Goal: Information Seeking & Learning: Learn about a topic

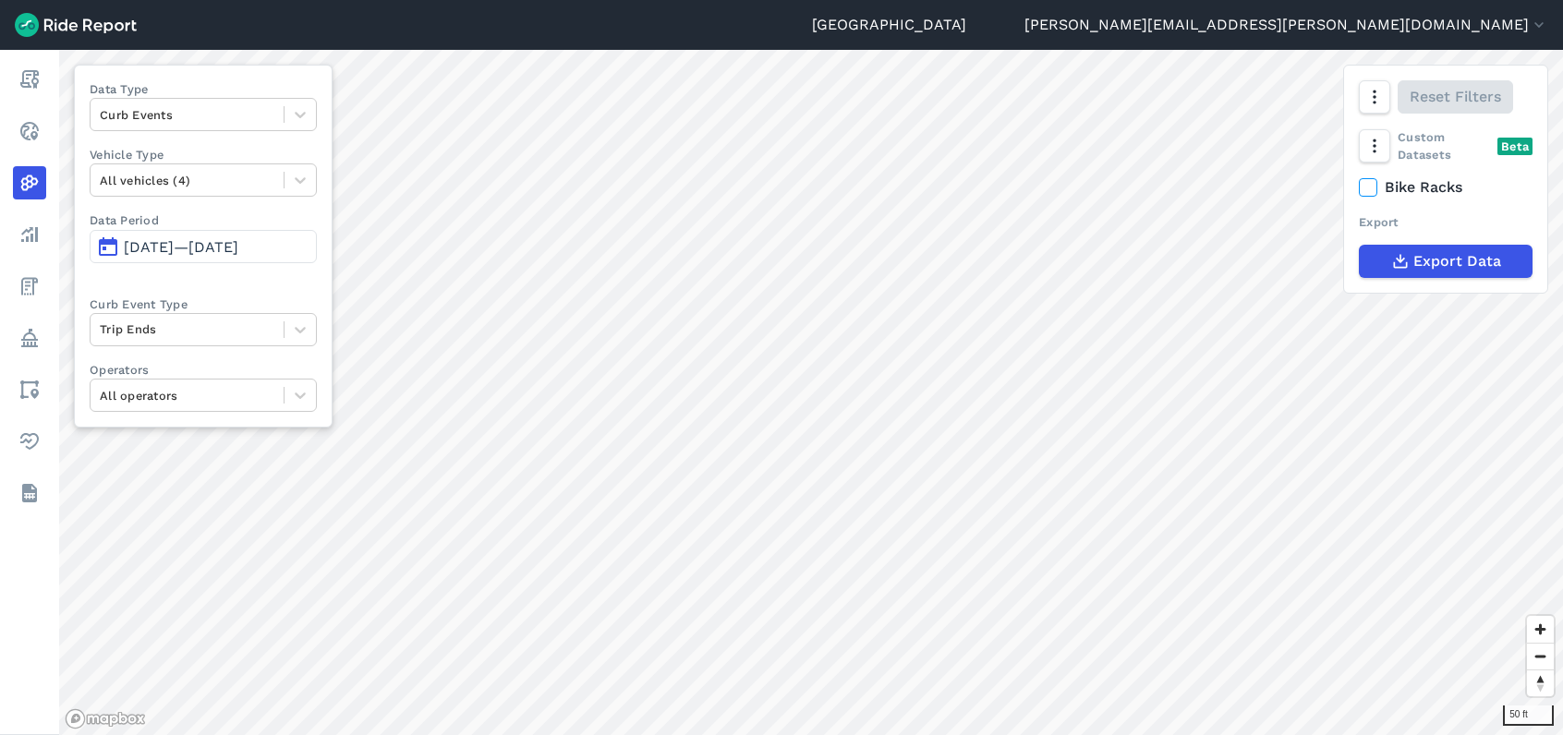
click at [1116, 735] on html "Seattle kim.pearson@seattle.gov Settings Terms Sign Out Report Realtime Heatmap…" at bounding box center [781, 367] width 1563 height 735
click at [1562, 417] on html "Seattle kim.pearson@seattle.gov Settings Terms Sign Out Report Realtime Heatmap…" at bounding box center [781, 367] width 1563 height 735
click at [1368, 97] on icon "button" at bounding box center [1374, 97] width 18 height 18
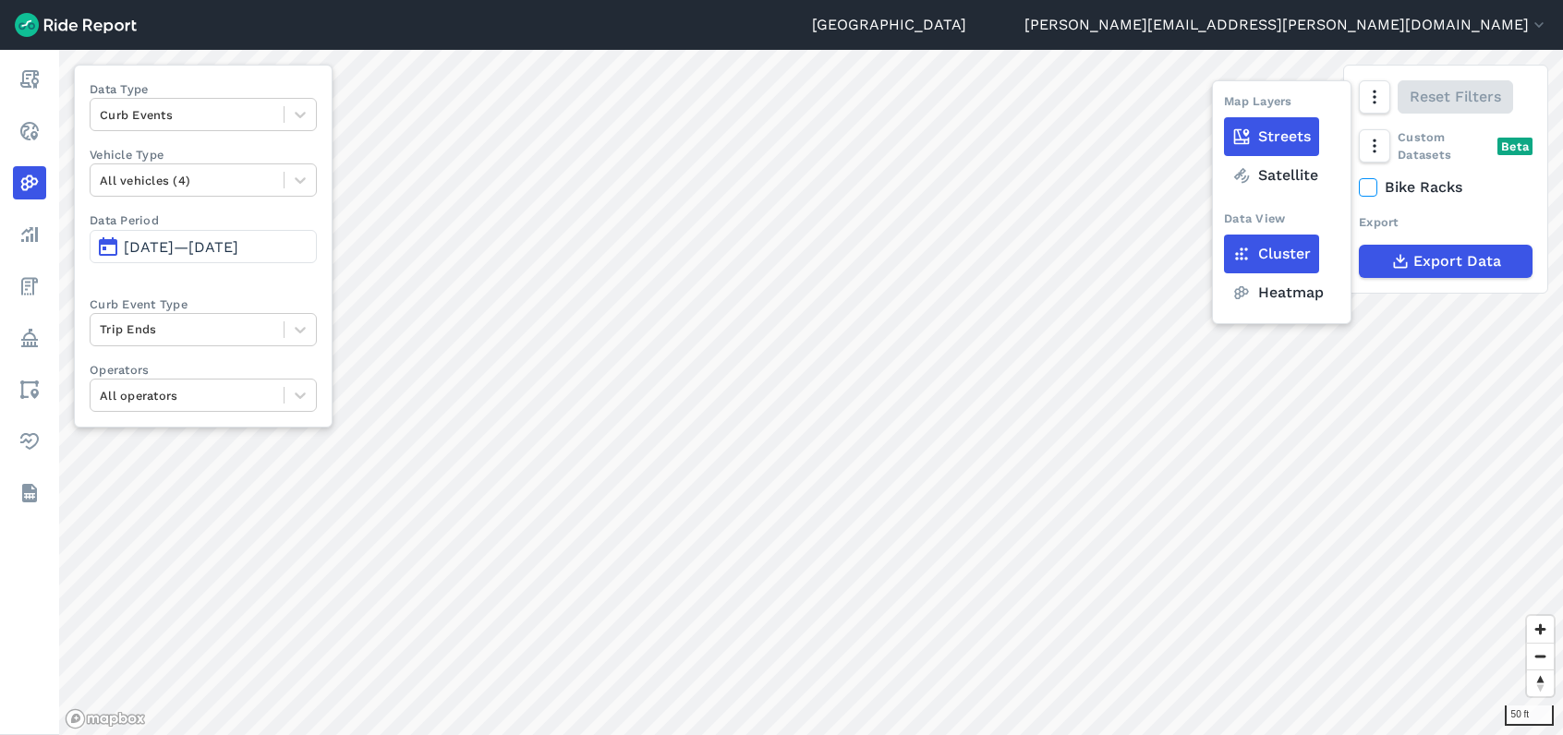
click at [1280, 297] on label "Heatmap" at bounding box center [1278, 292] width 108 height 39
click at [1224, 104] on input "Heatmap" at bounding box center [1224, 98] width 0 height 12
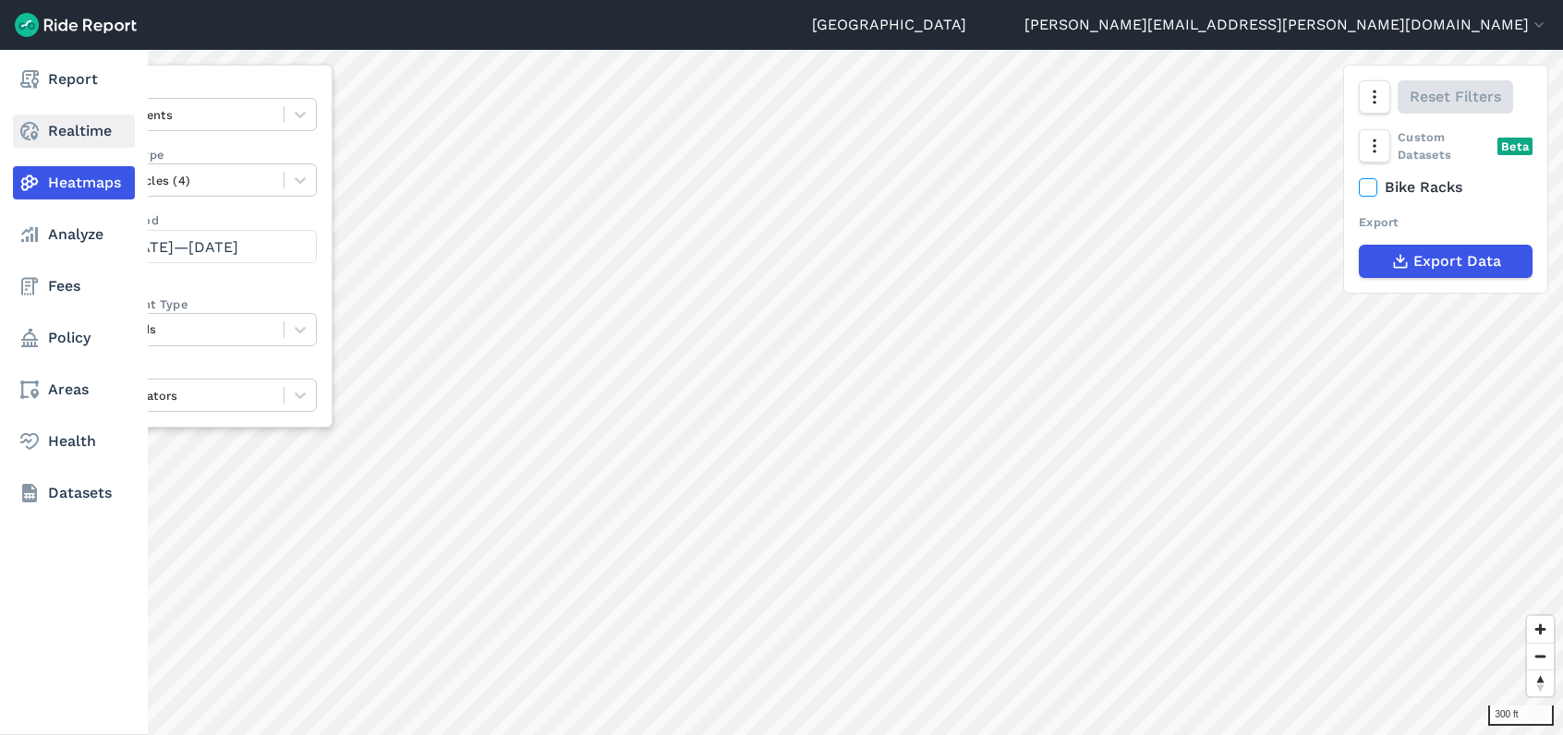
click at [66, 139] on link "Realtime" at bounding box center [74, 131] width 122 height 33
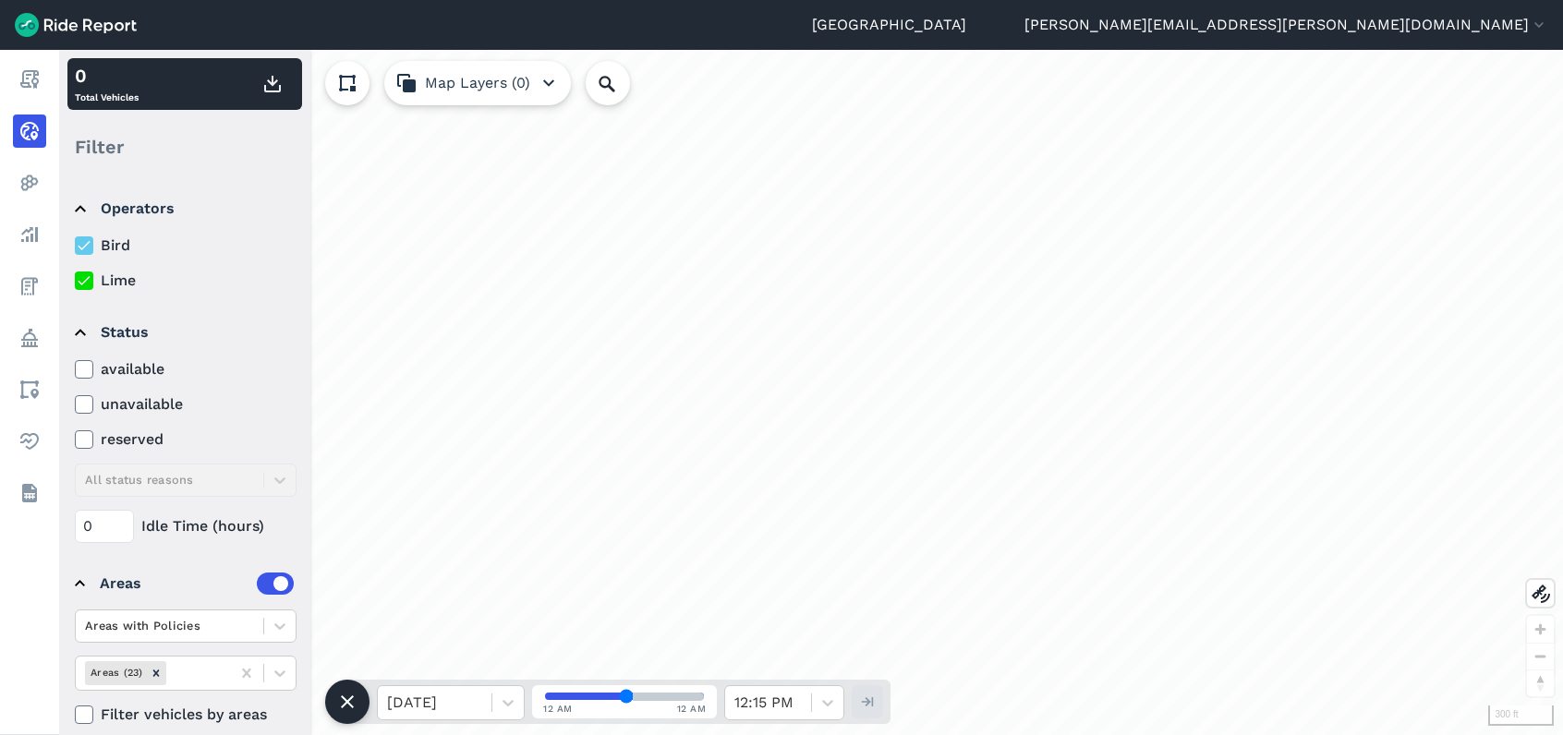
drag, startPoint x: 60, startPoint y: 614, endPoint x: 408, endPoint y: 469, distance: 377.3
click at [59, 614] on div "Report Realtime Heatmaps Analyze Fees Policy Areas Health Datasets" at bounding box center [29, 393] width 59 height 686
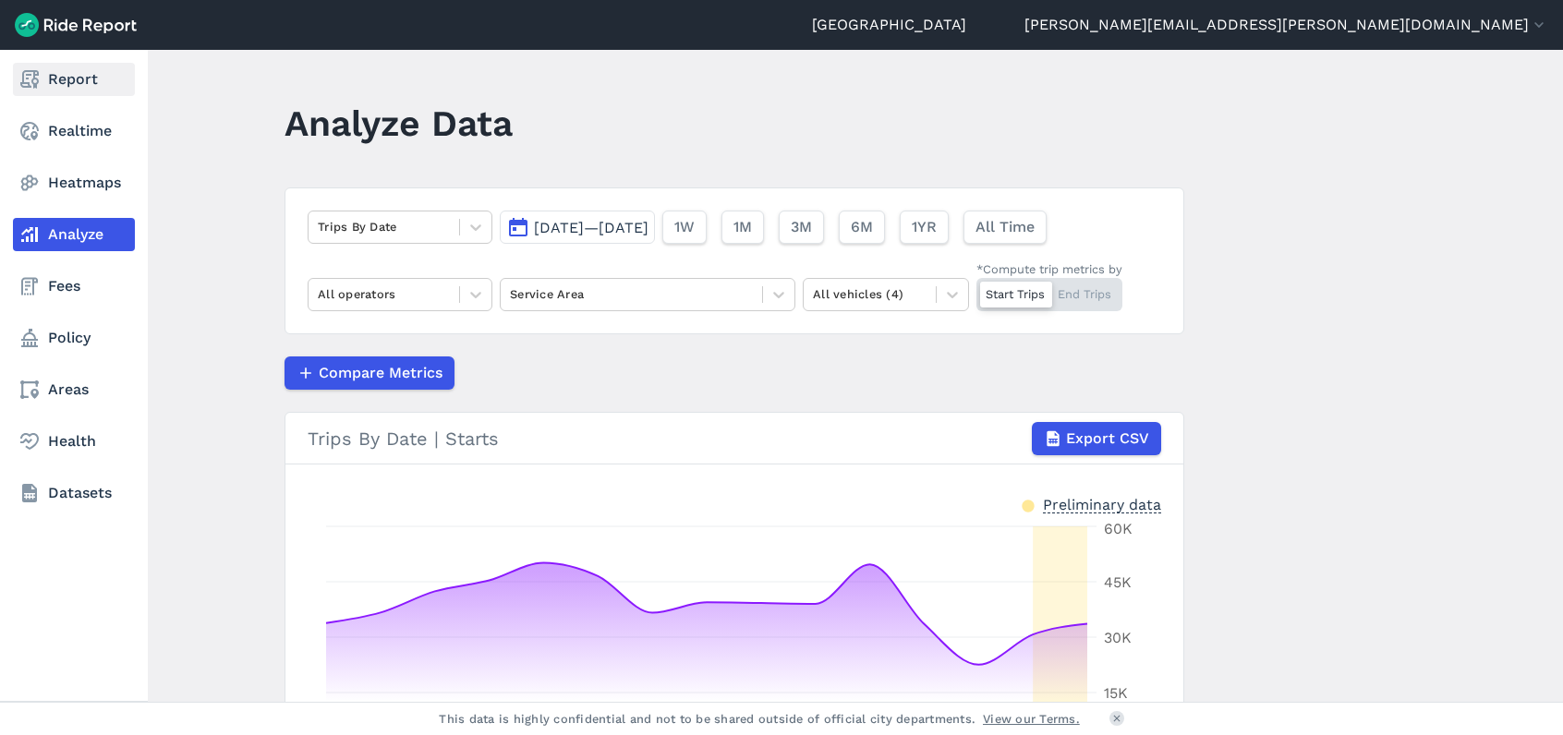
click at [63, 86] on link "Report" at bounding box center [74, 79] width 122 height 33
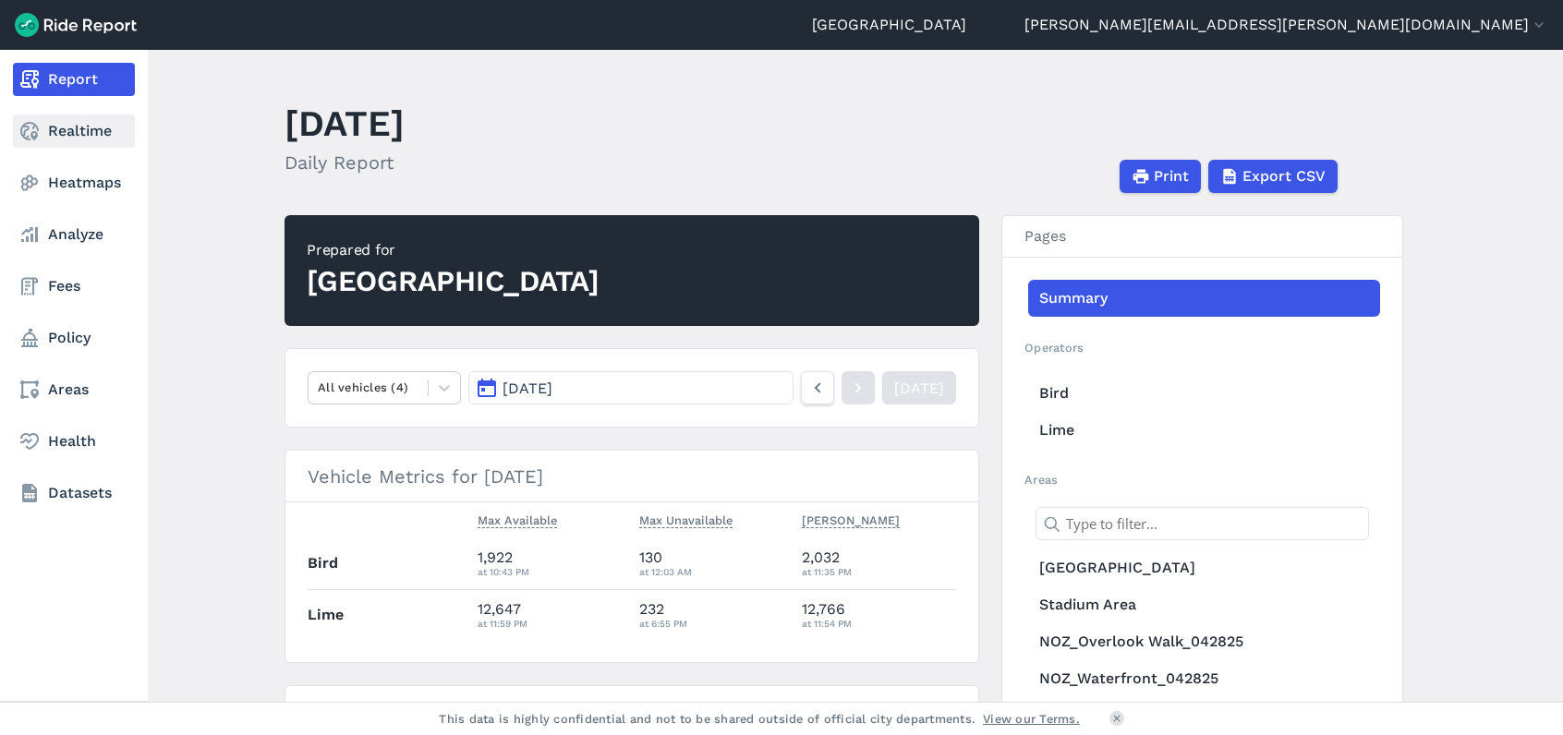
click at [62, 124] on link "Realtime" at bounding box center [74, 131] width 122 height 33
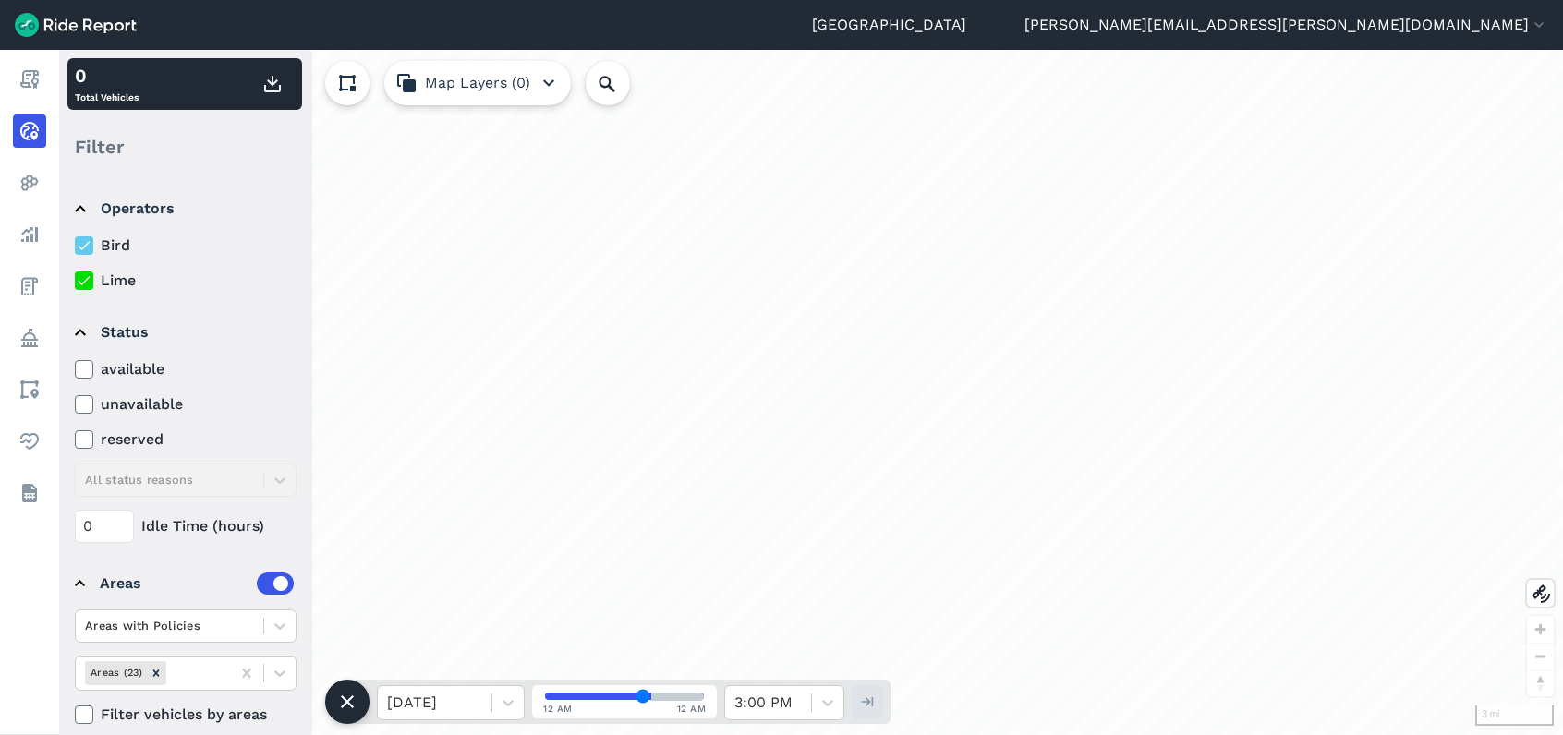
click at [1522, 236] on div "loading" at bounding box center [811, 393] width 1504 height 686
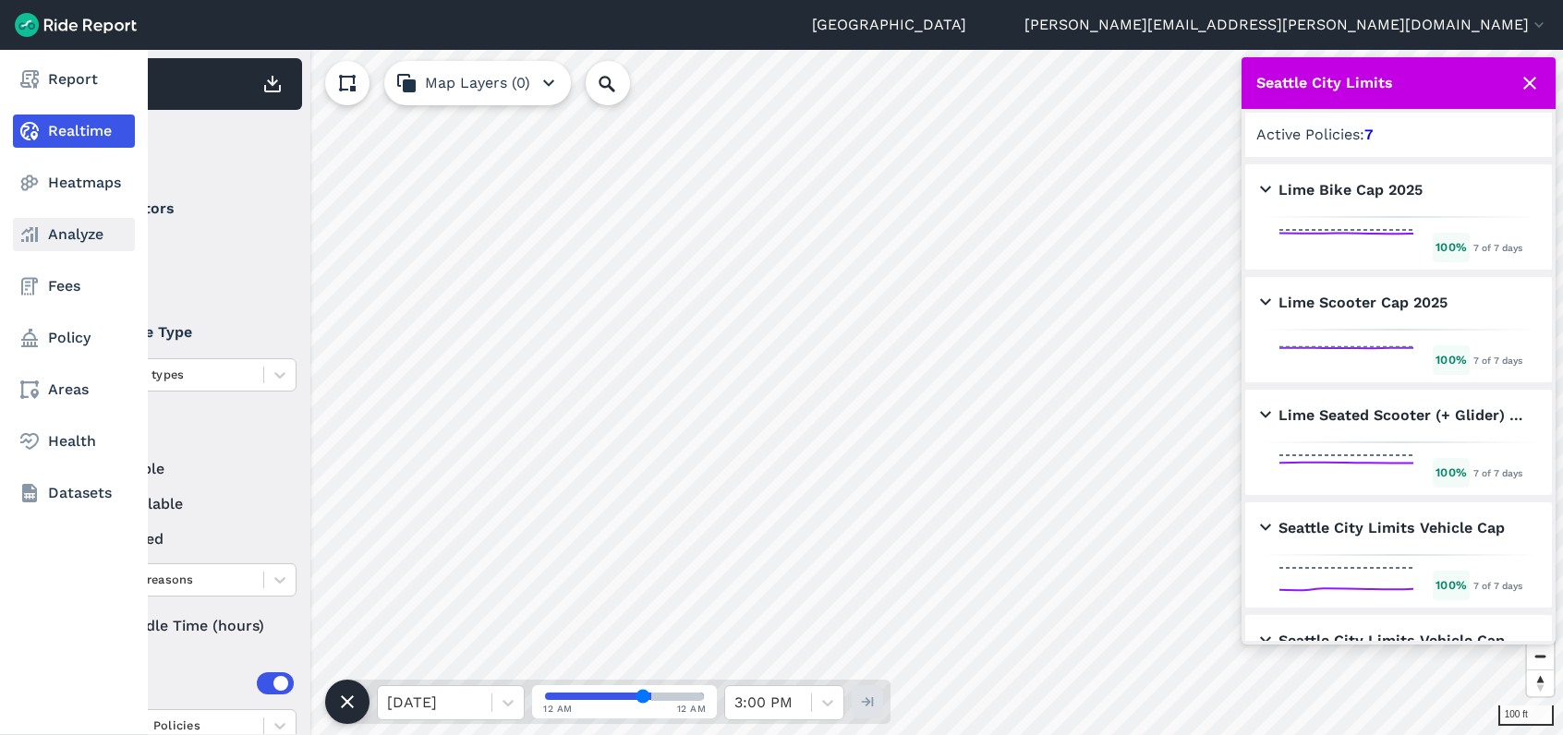
drag, startPoint x: 92, startPoint y: 170, endPoint x: 61, endPoint y: 219, distance: 58.2
click at [92, 170] on link "Heatmaps" at bounding box center [74, 182] width 122 height 33
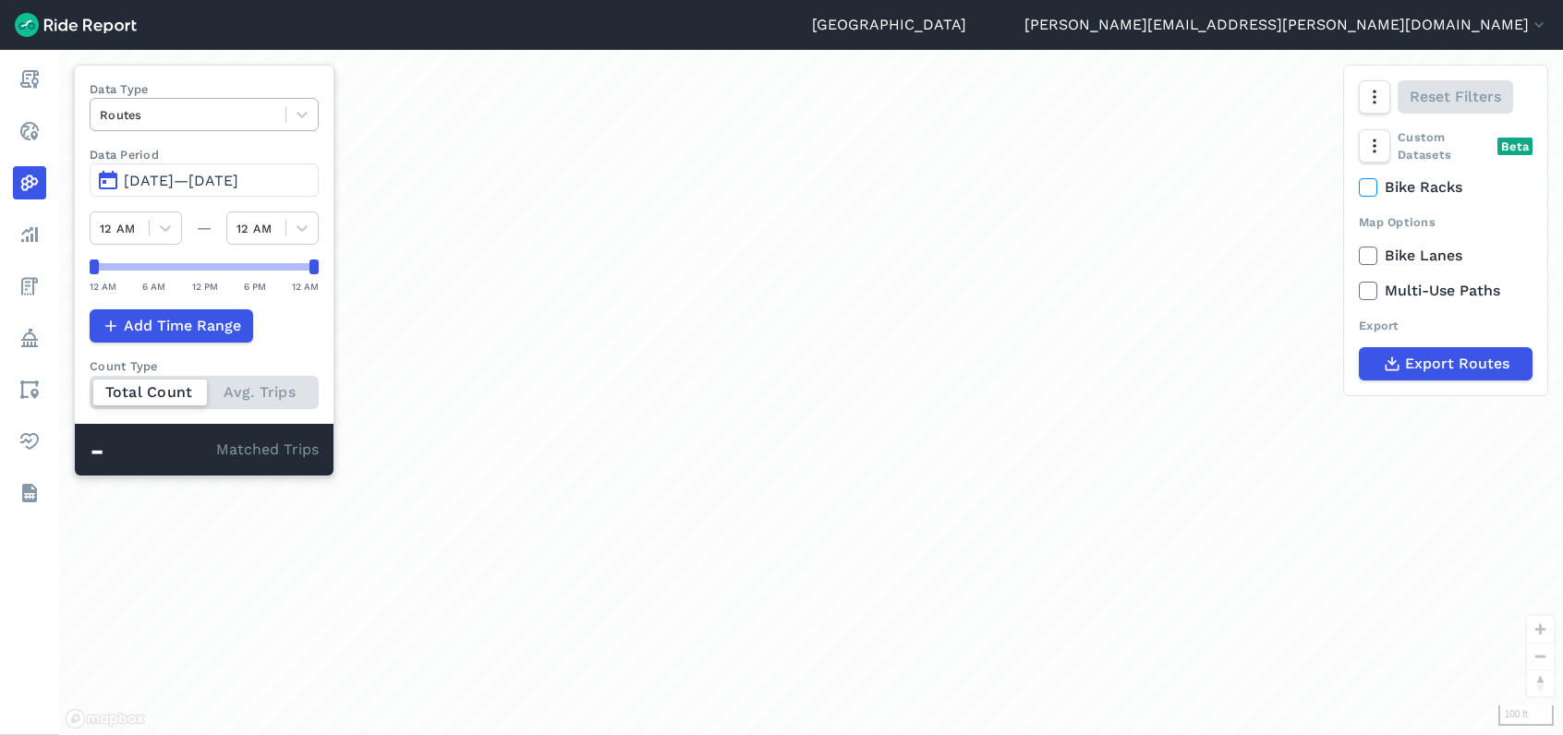
click at [249, 115] on div at bounding box center [188, 114] width 176 height 21
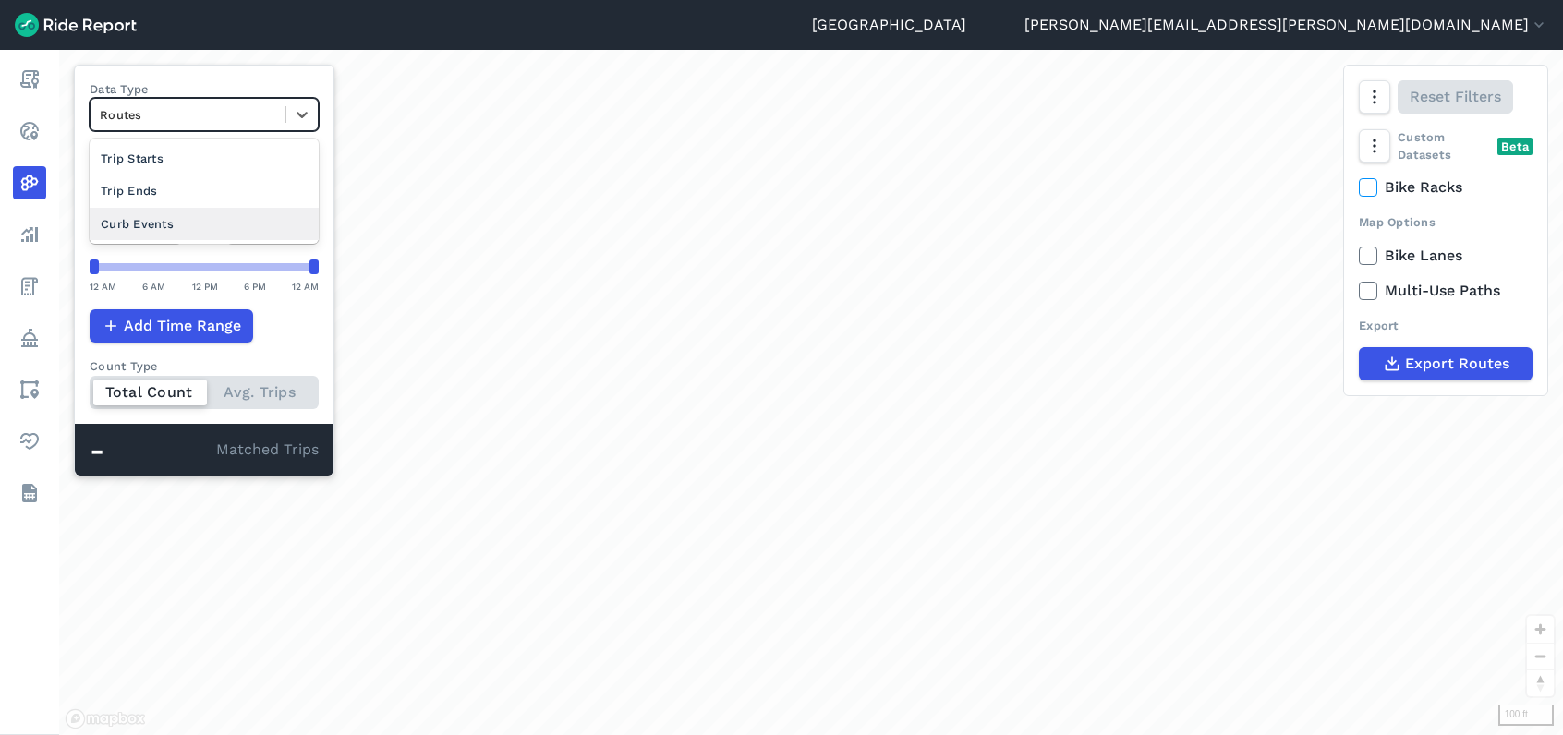
click at [184, 225] on div "Curb Events" at bounding box center [204, 224] width 229 height 32
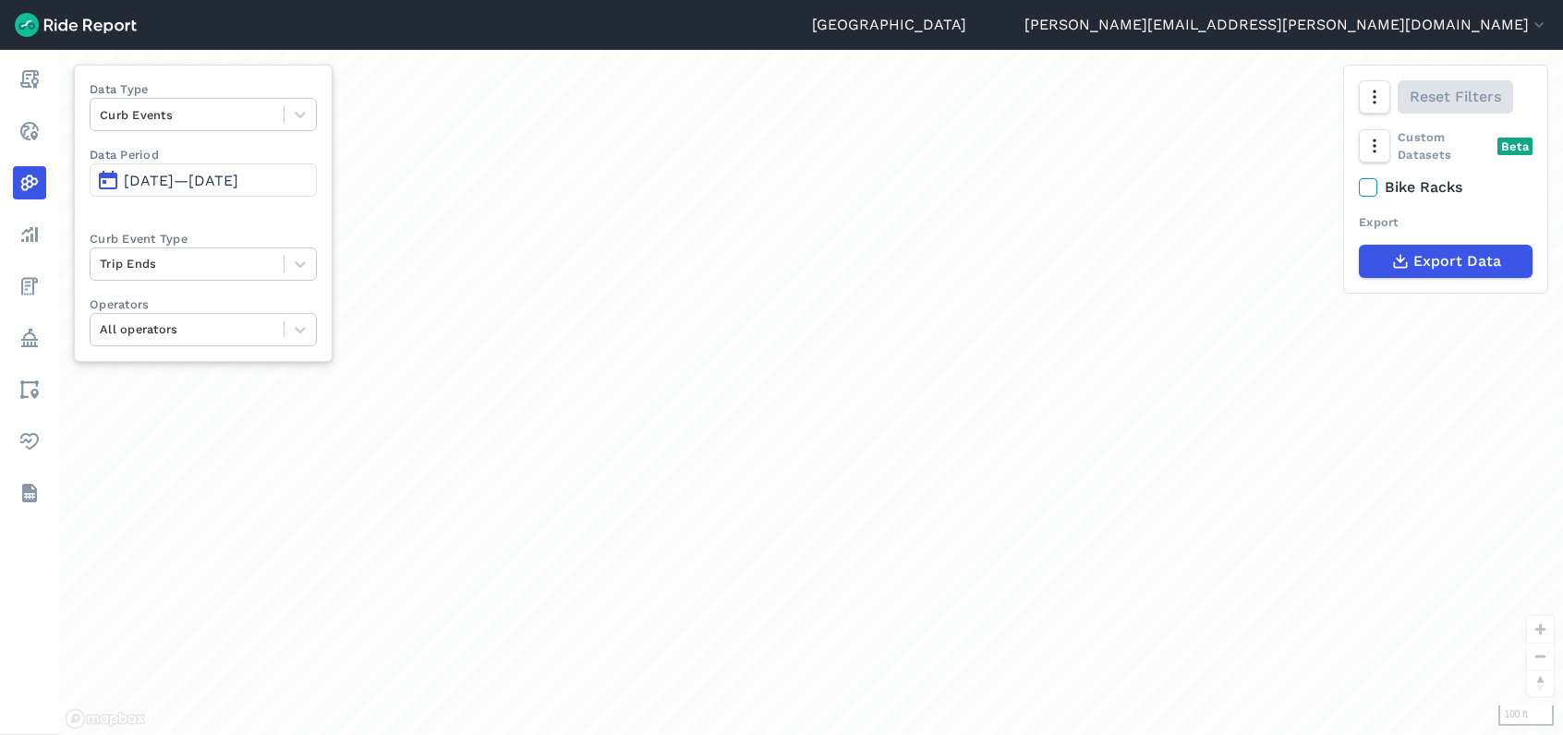
click at [85, 435] on div "loading" at bounding box center [811, 393] width 1504 height 686
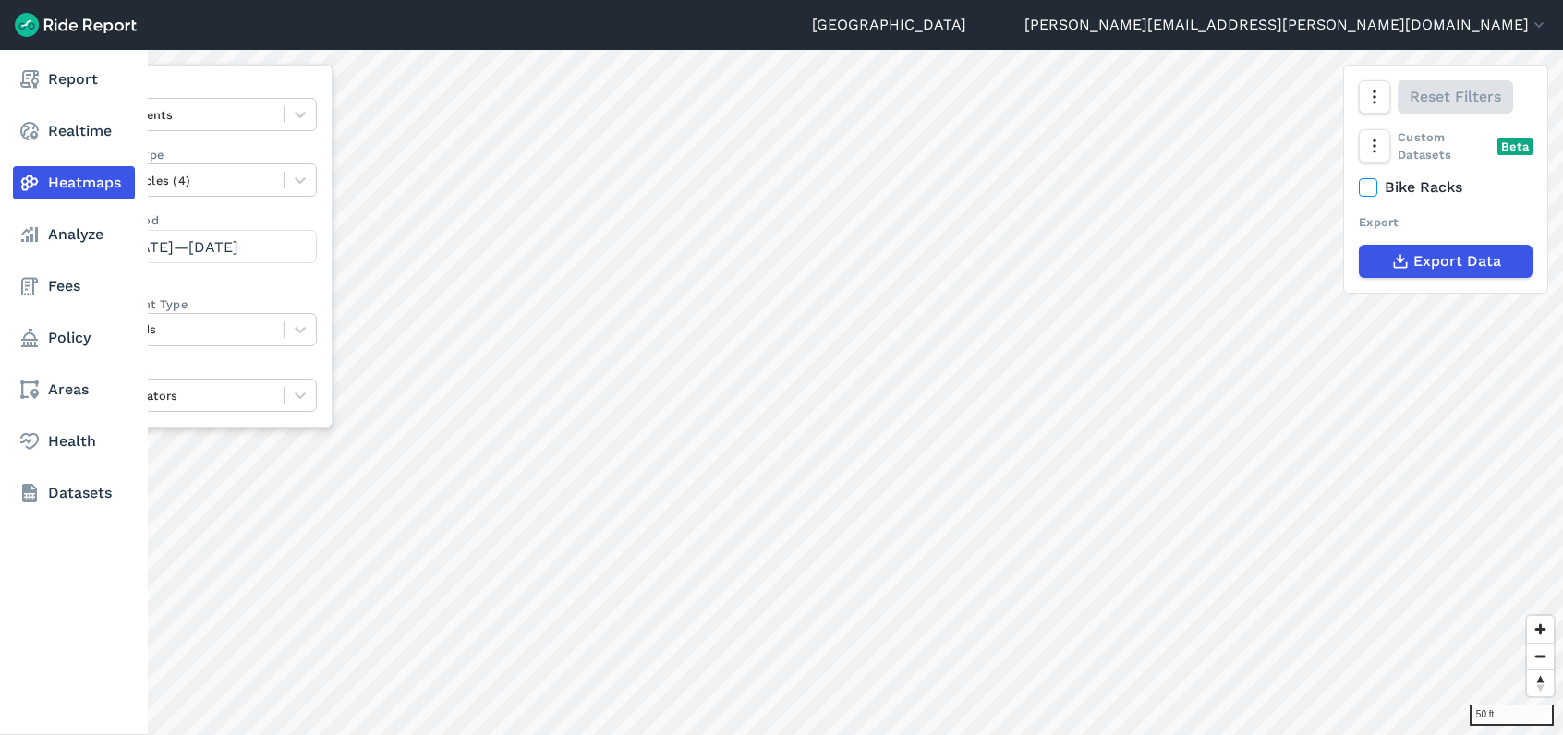
click at [46, 626] on div "Report Realtime Heatmaps Analyze Fees Policy Areas Health Datasets" at bounding box center [74, 393] width 148 height 686
click at [26, 569] on div "Report Realtime Heatmaps Analyze Fees Policy Areas Health Datasets" at bounding box center [74, 393] width 148 height 686
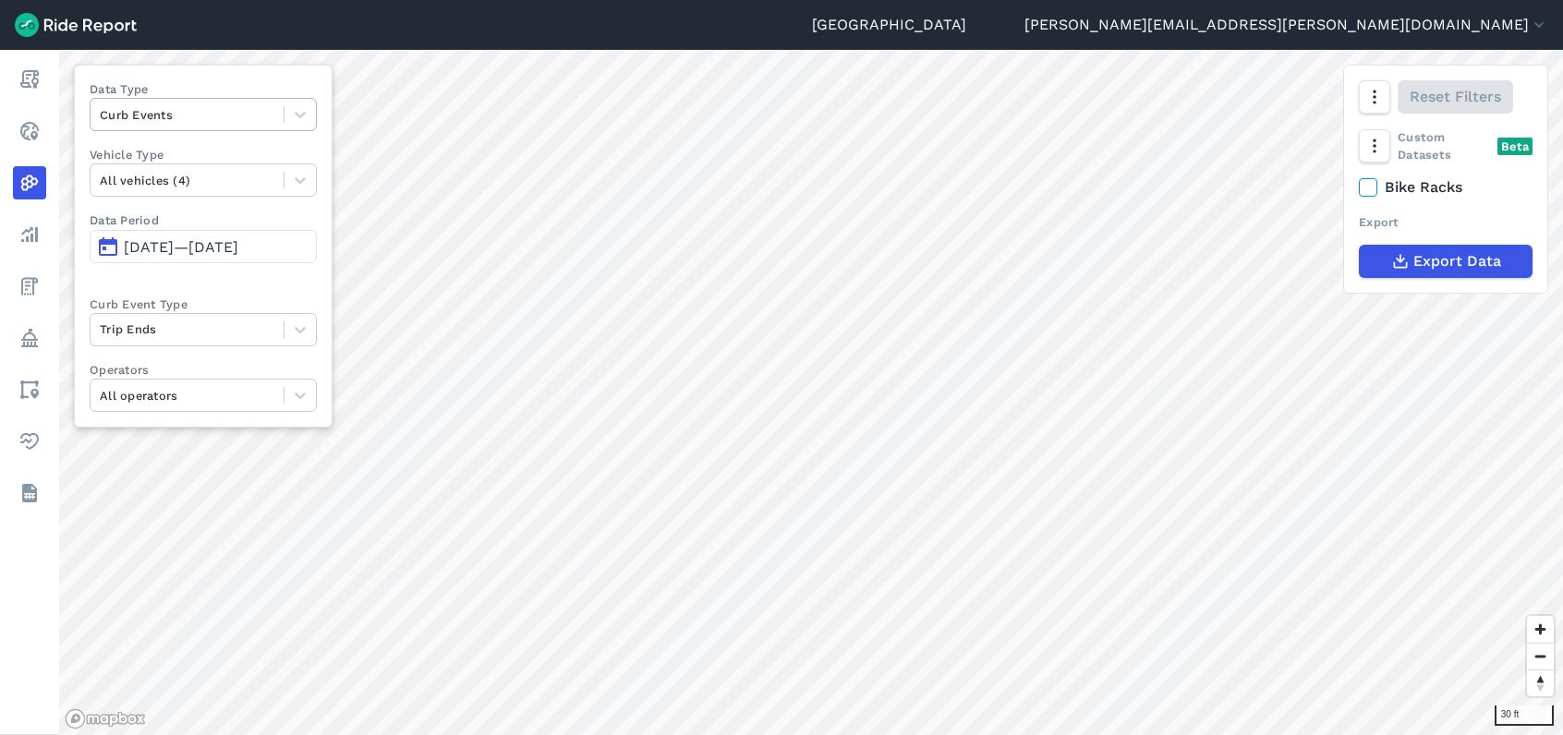
click at [242, 112] on div at bounding box center [187, 114] width 175 height 21
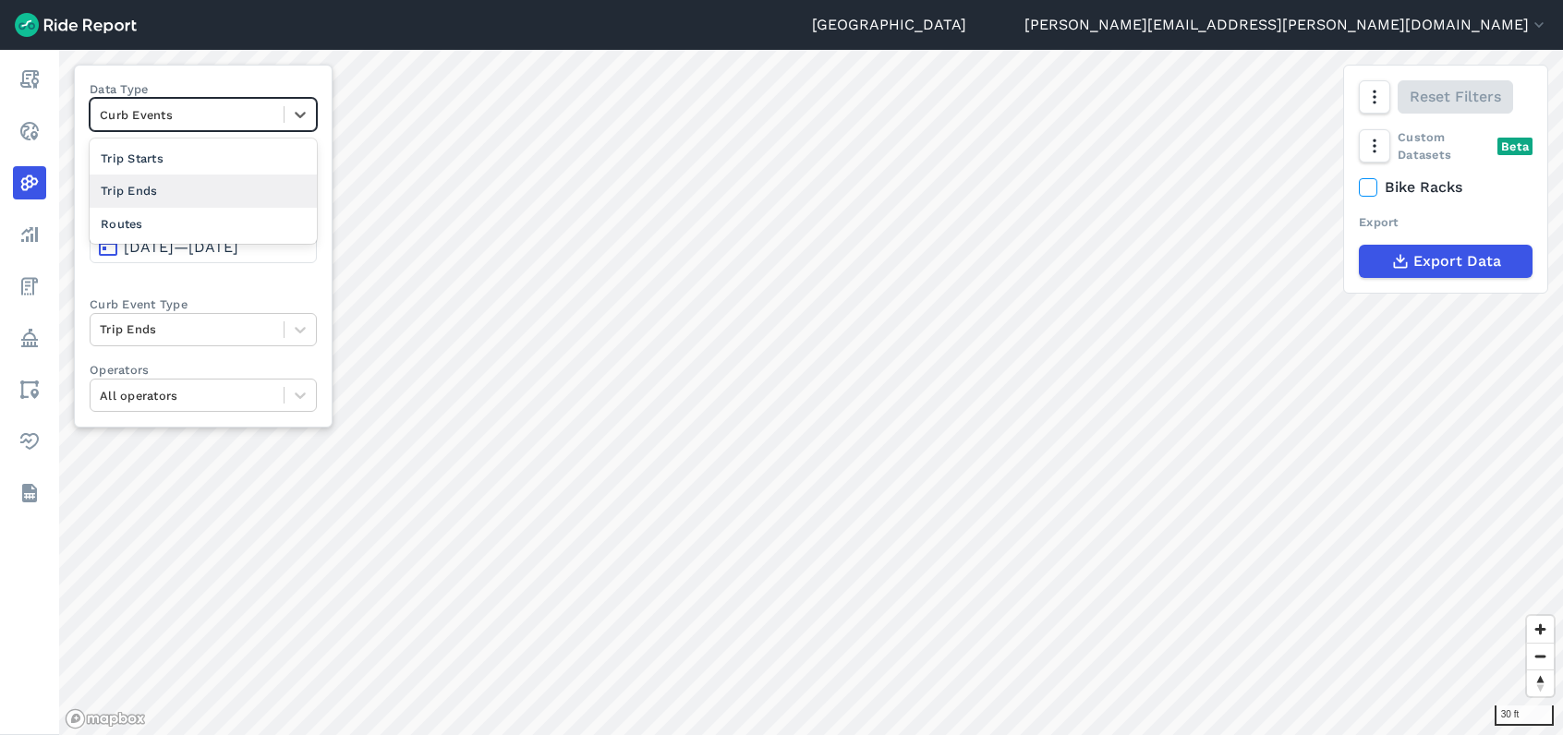
click at [211, 181] on div "Trip Ends" at bounding box center [203, 191] width 227 height 32
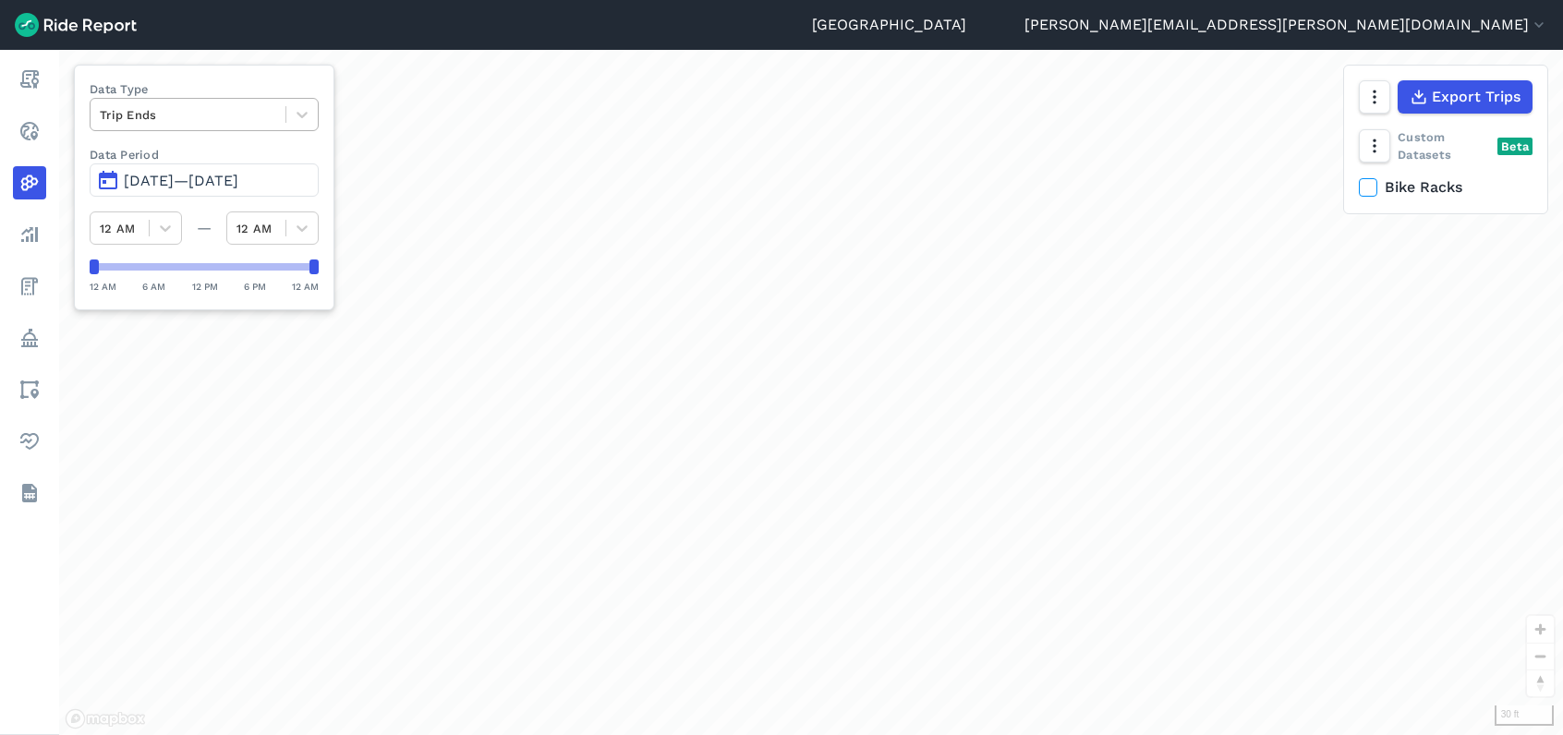
click at [221, 107] on div at bounding box center [188, 114] width 176 height 21
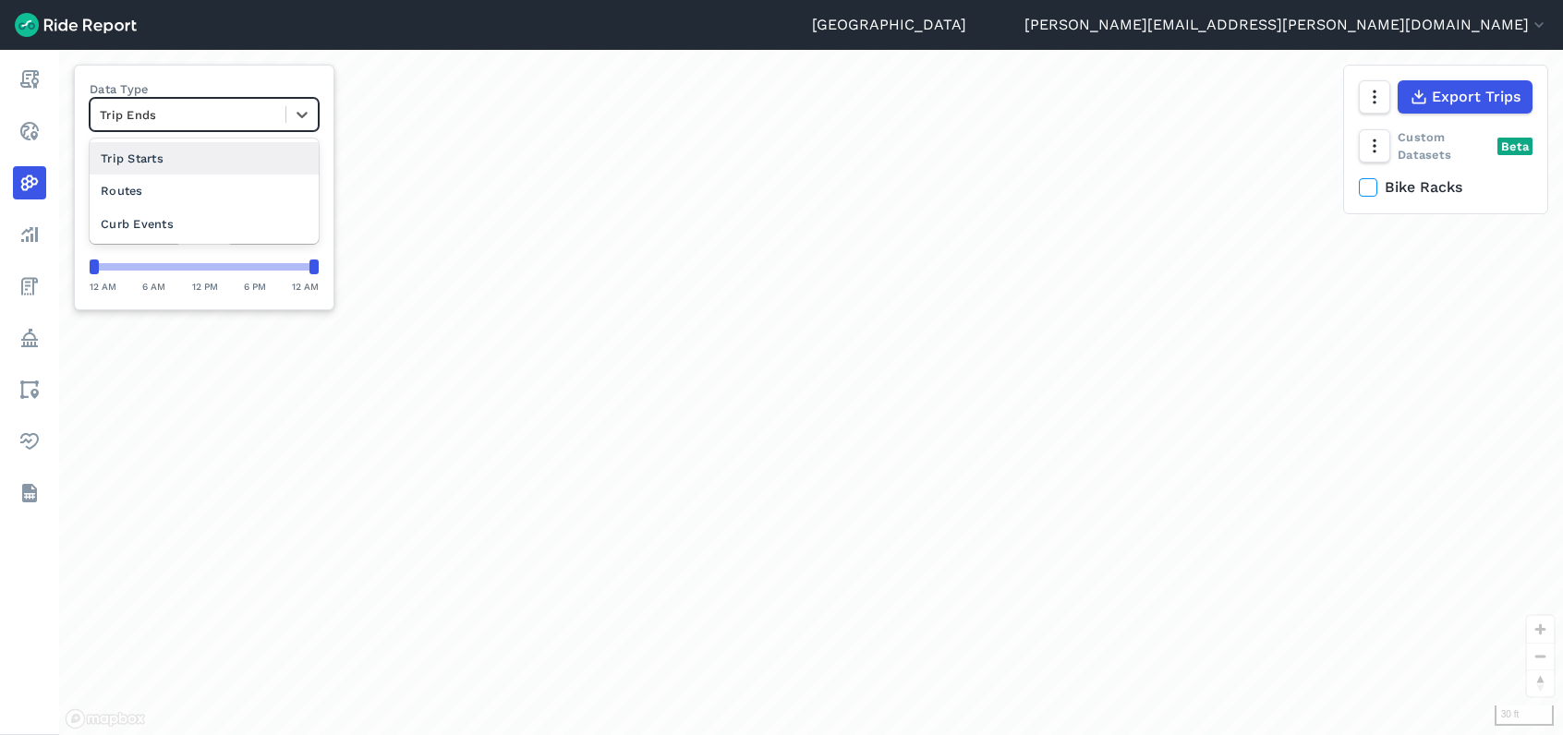
click at [191, 165] on div "Trip Starts" at bounding box center [204, 158] width 229 height 32
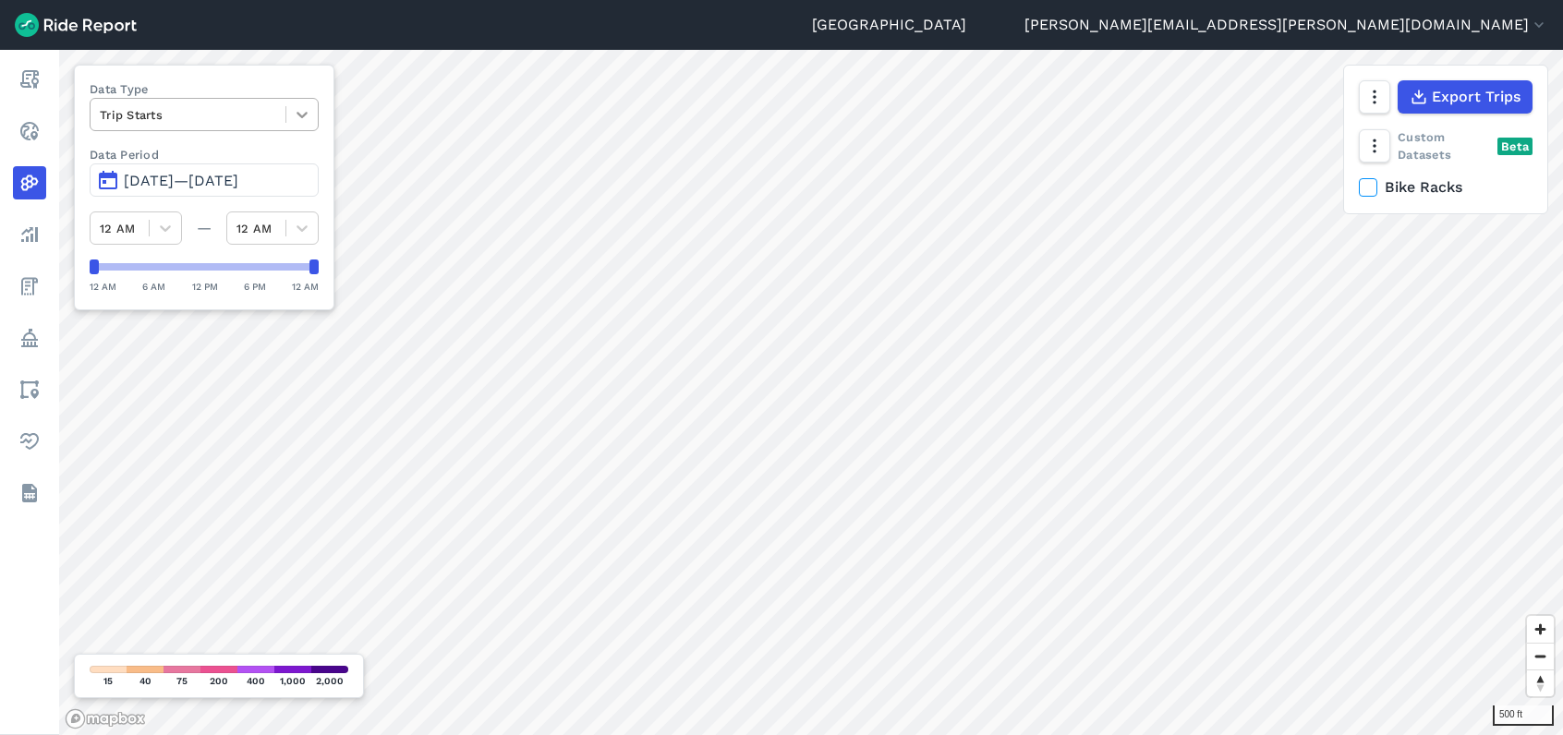
click at [302, 116] on icon at bounding box center [302, 115] width 11 height 6
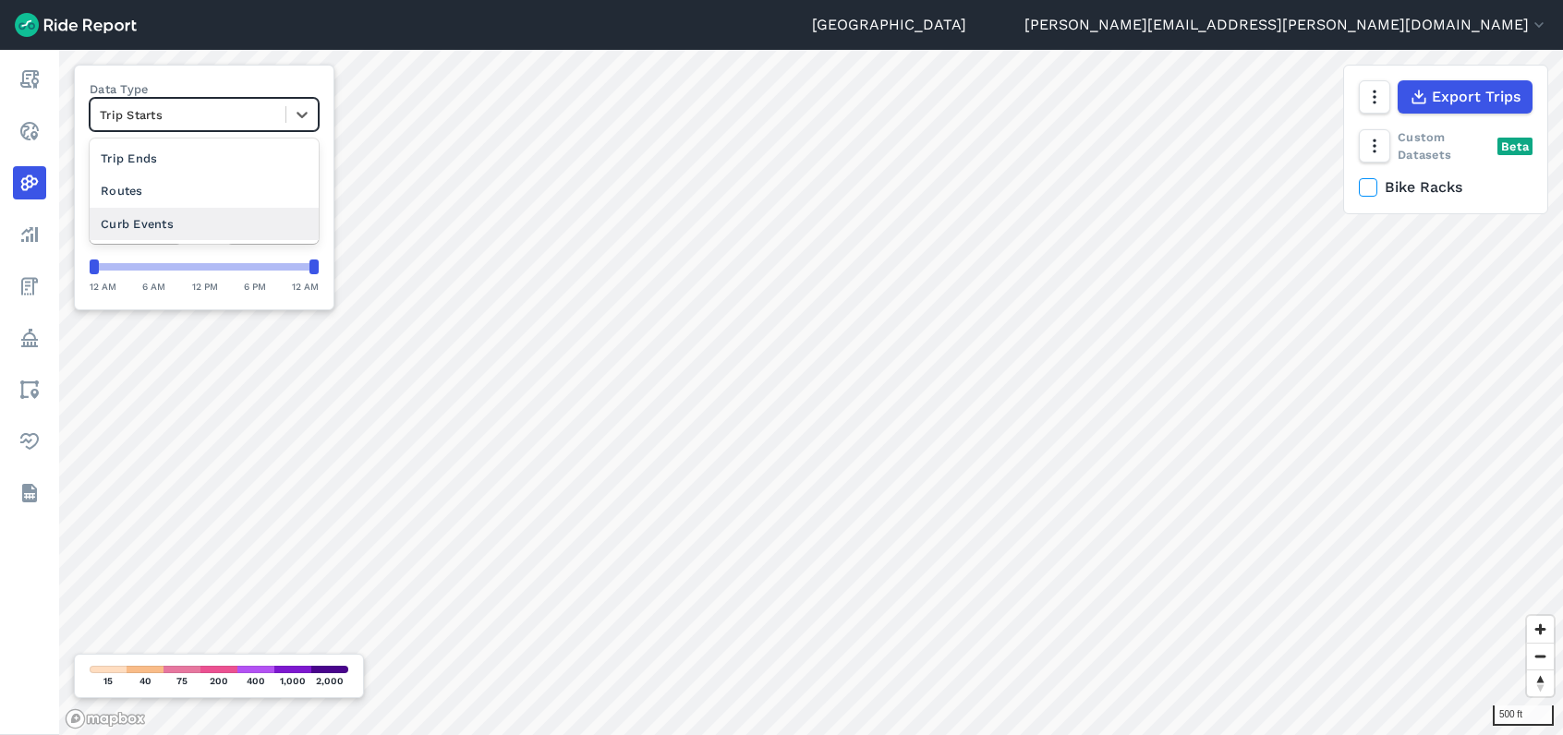
click at [197, 213] on div "Curb Events" at bounding box center [204, 224] width 229 height 32
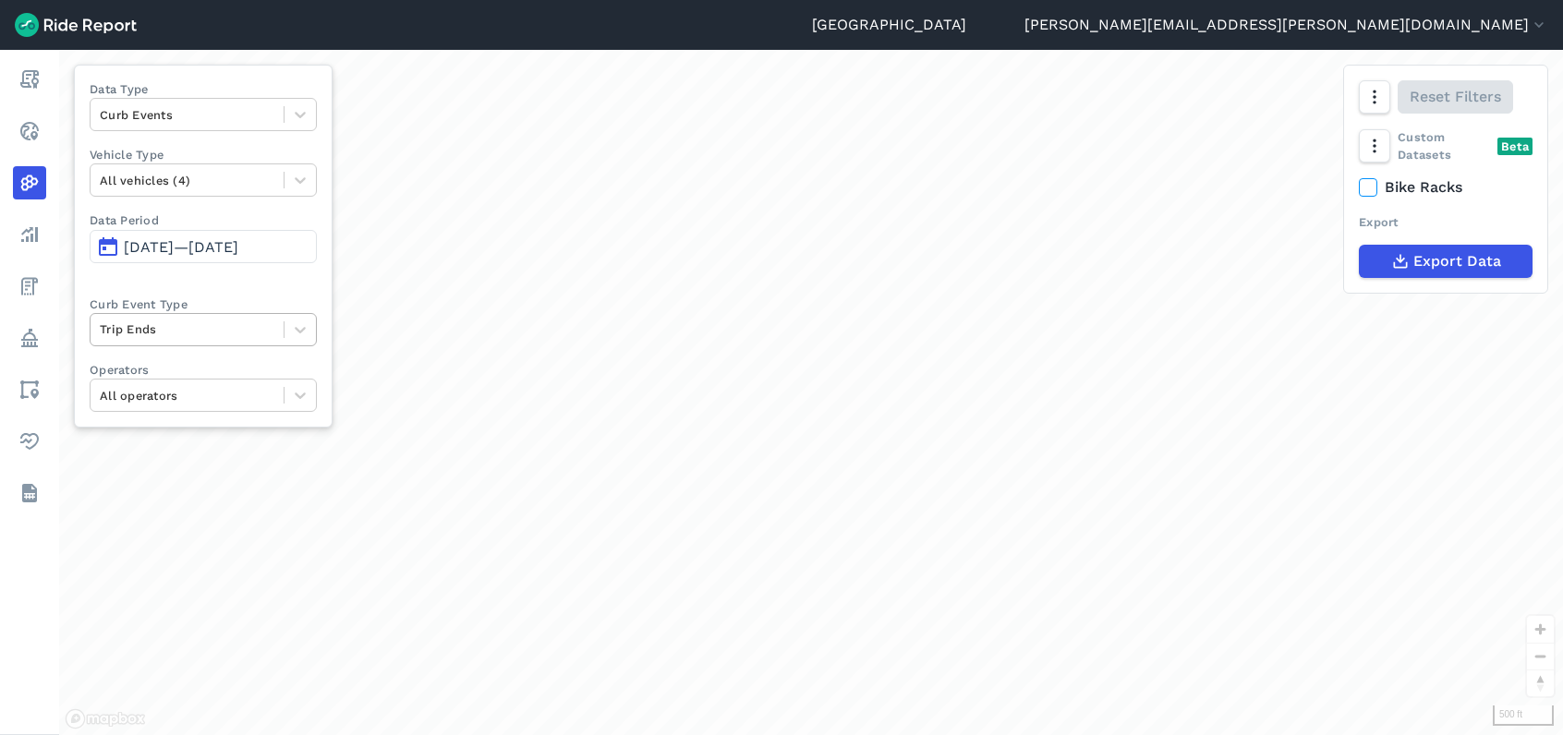
click at [186, 317] on div "Trip Ends" at bounding box center [187, 329] width 193 height 29
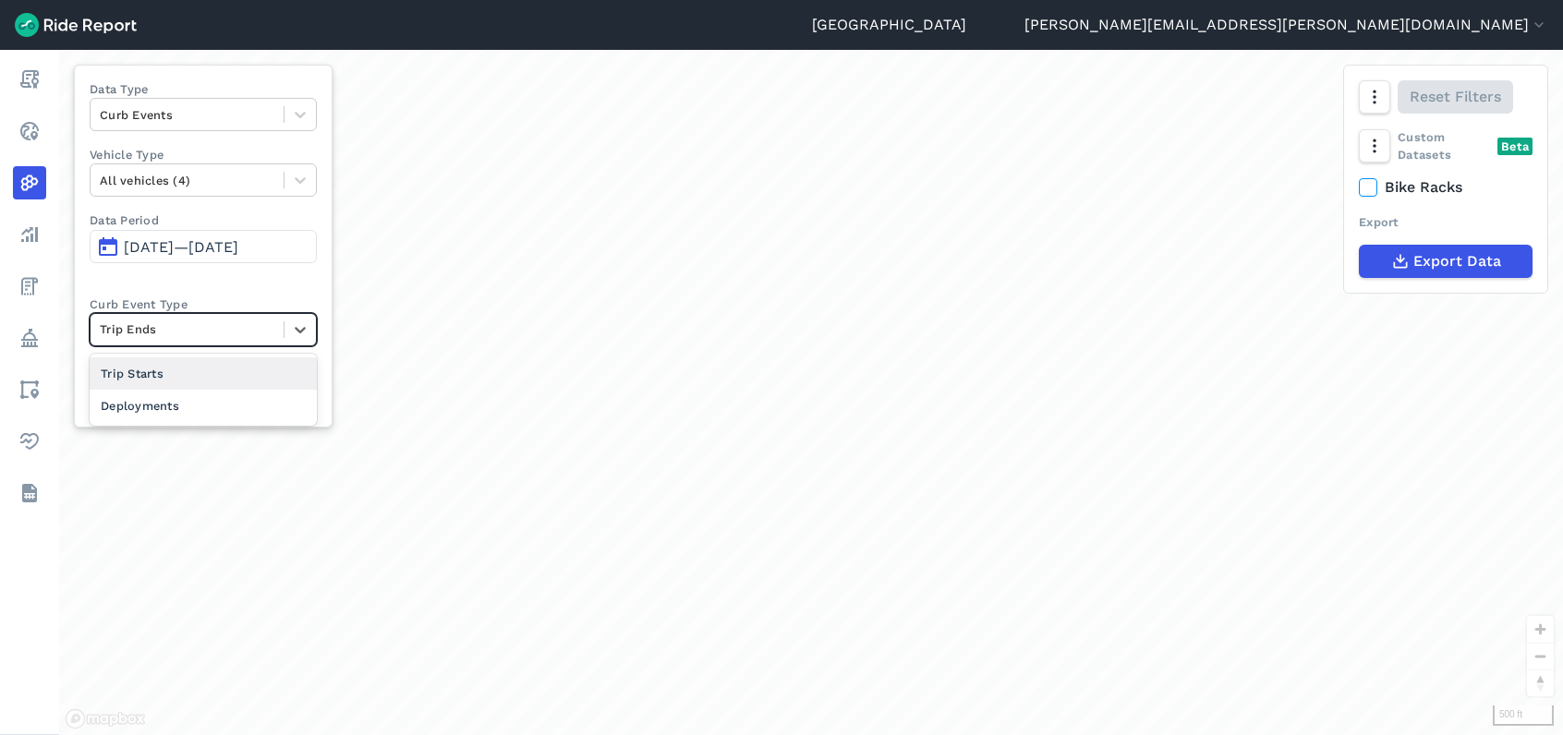
click at [186, 370] on div "Trip Starts" at bounding box center [203, 374] width 227 height 32
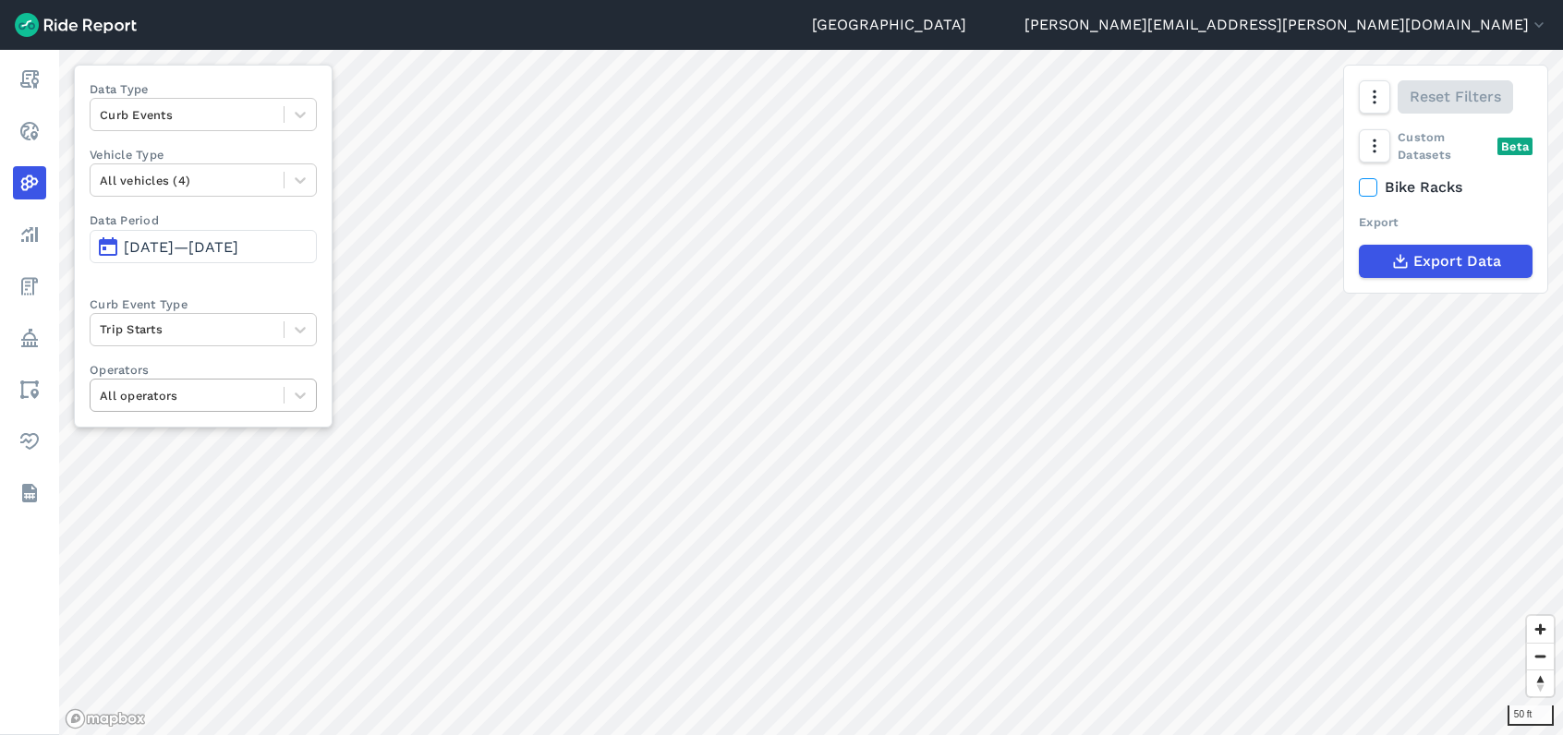
click at [210, 407] on div "50 ft Data Type Curb Events Vehicle Type All vehicles (4) Data Period Jul 15, 2…" at bounding box center [811, 393] width 1504 height 686
